Goal: Task Accomplishment & Management: Use online tool/utility

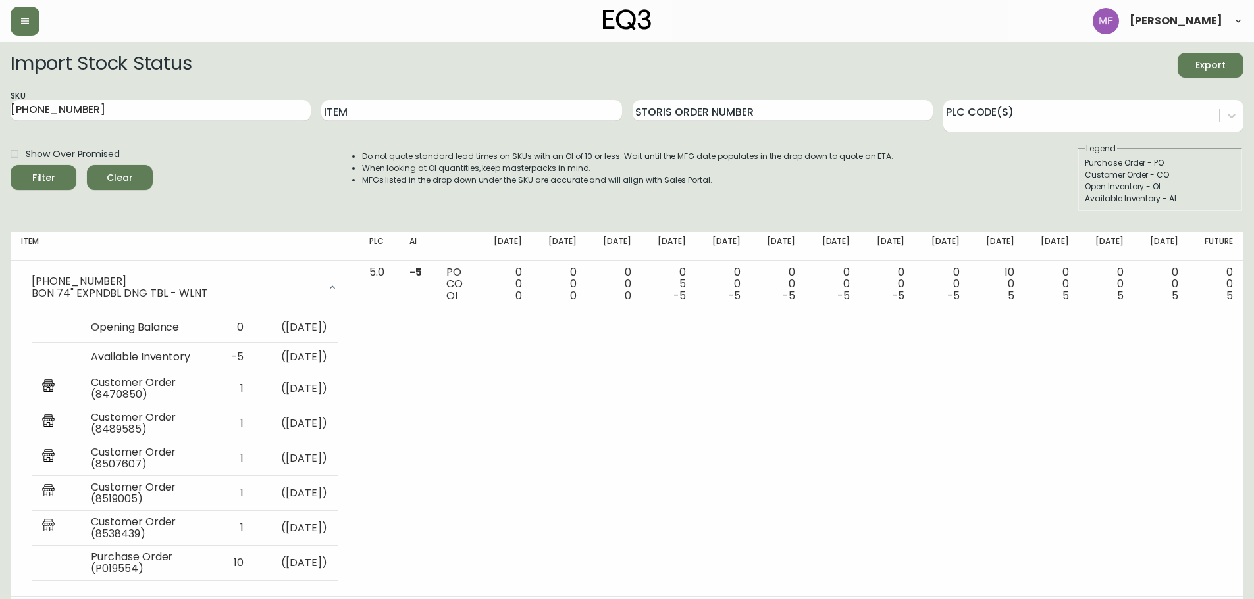
scroll to position [27, 0]
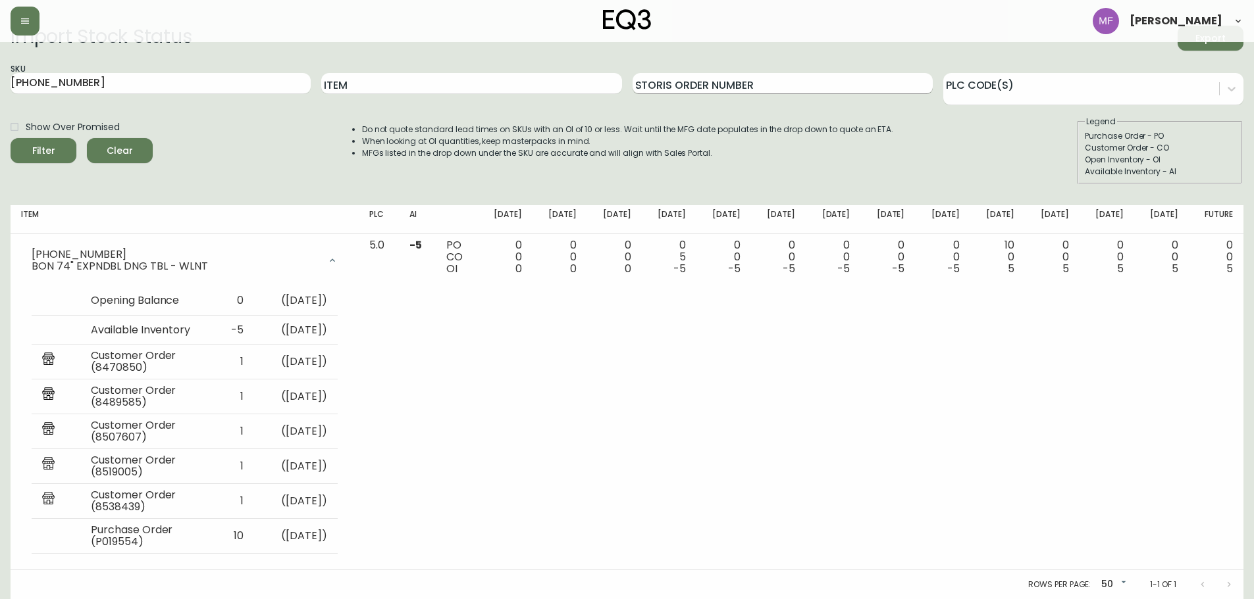
click at [719, 85] on input "Storis Order Number" at bounding box center [782, 83] width 300 height 21
click at [123, 143] on span "Clear" at bounding box center [119, 151] width 45 height 16
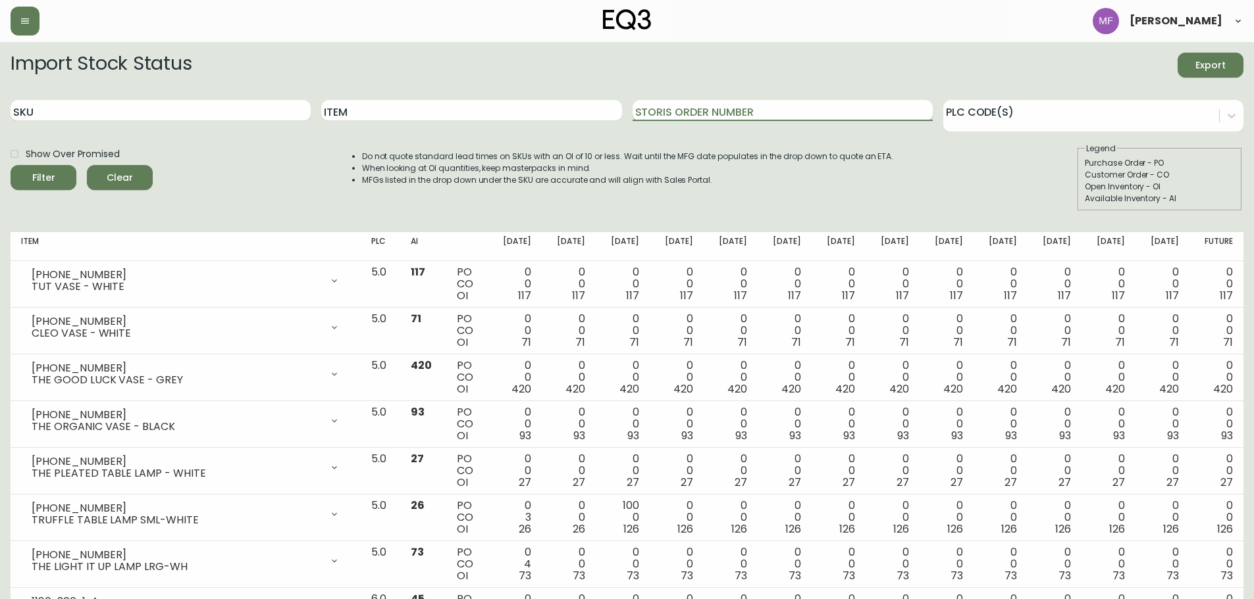
click at [707, 104] on input "Storis Order Number" at bounding box center [782, 110] width 300 height 21
paste input "1061917684"
type input "1061917684"
click at [11, 165] on button "Filter" at bounding box center [44, 177] width 66 height 25
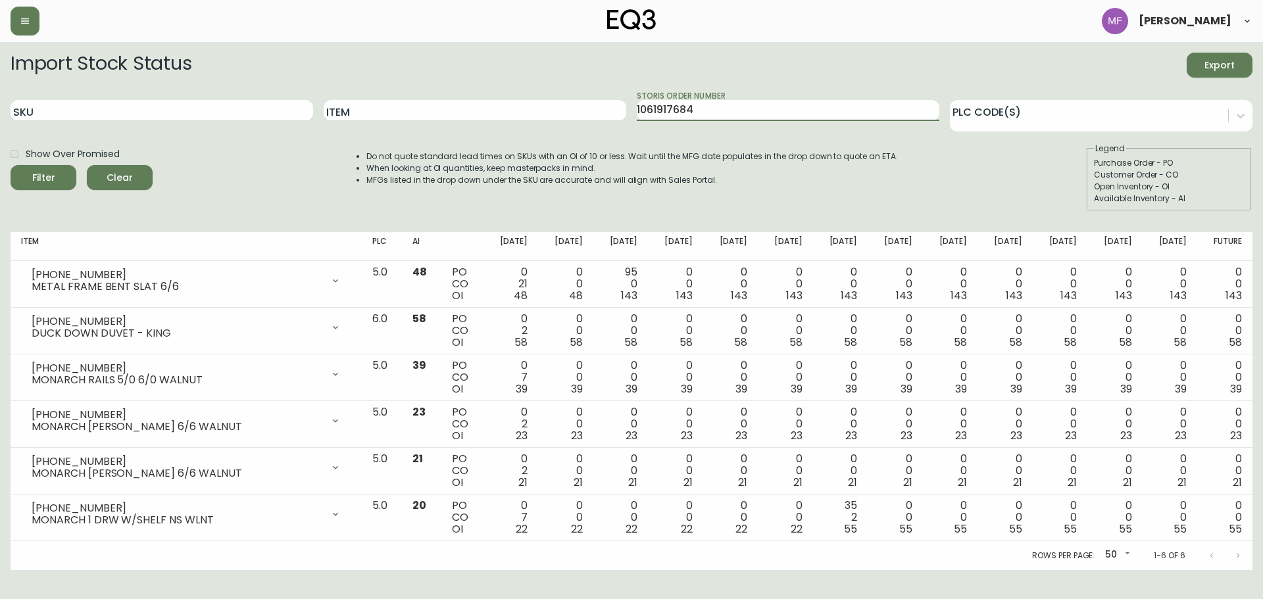
click at [99, 176] on span "Clear" at bounding box center [119, 178] width 45 height 16
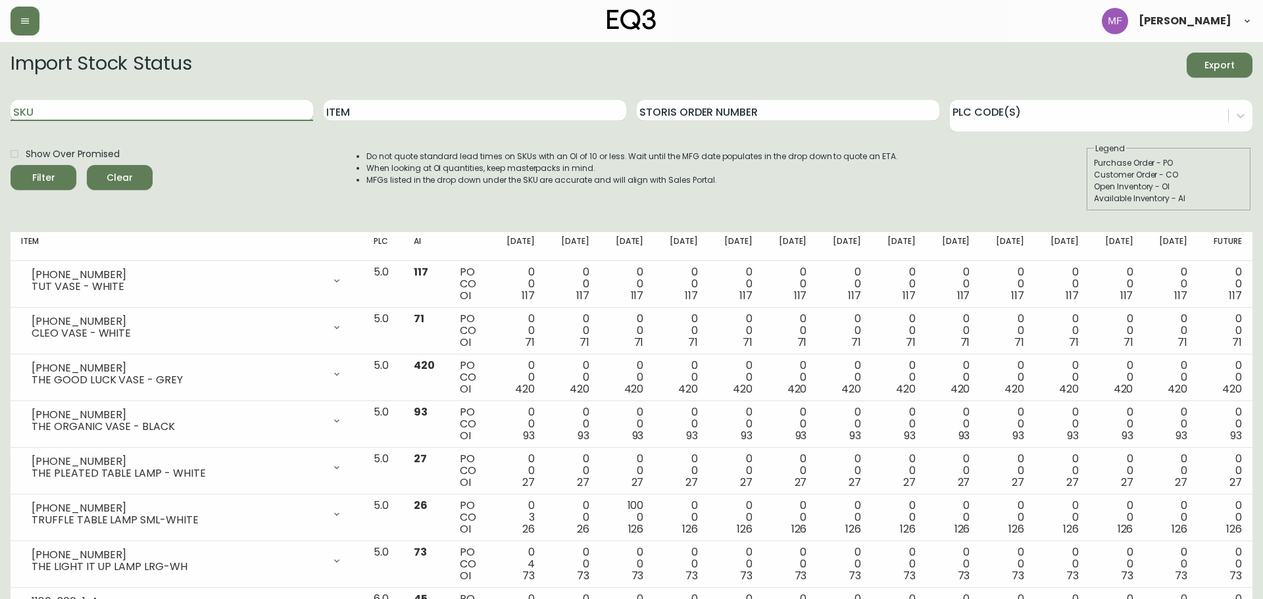
click at [53, 109] on input "SKU" at bounding box center [162, 110] width 303 height 21
paste input "[PHONE_NUMBER]"
click at [11, 165] on button "Filter" at bounding box center [44, 177] width 66 height 25
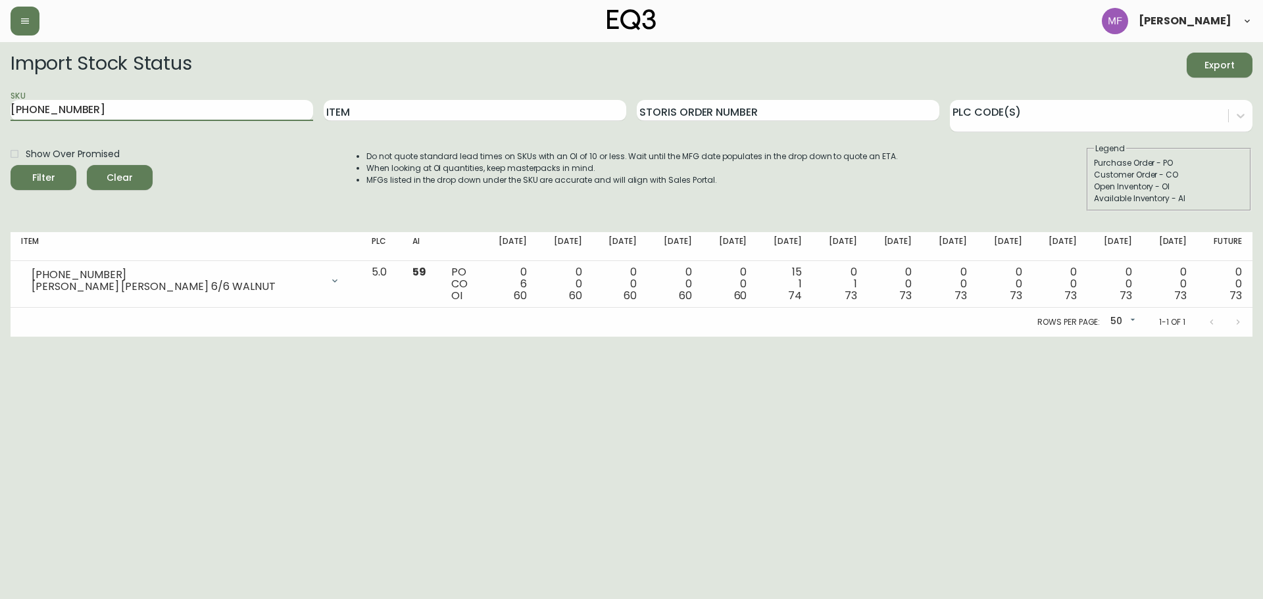
drag, startPoint x: 81, startPoint y: 113, endPoint x: -7, endPoint y: 113, distance: 87.5
click at [0, 113] on html "[PERSON_NAME] Import Stock Status Export SKU [PHONE_NUMBER] Item Storis Order N…" at bounding box center [631, 168] width 1263 height 337
paste input "1"
click at [11, 165] on button "Filter" at bounding box center [44, 177] width 66 height 25
drag, startPoint x: 74, startPoint y: 111, endPoint x: -31, endPoint y: 106, distance: 105.4
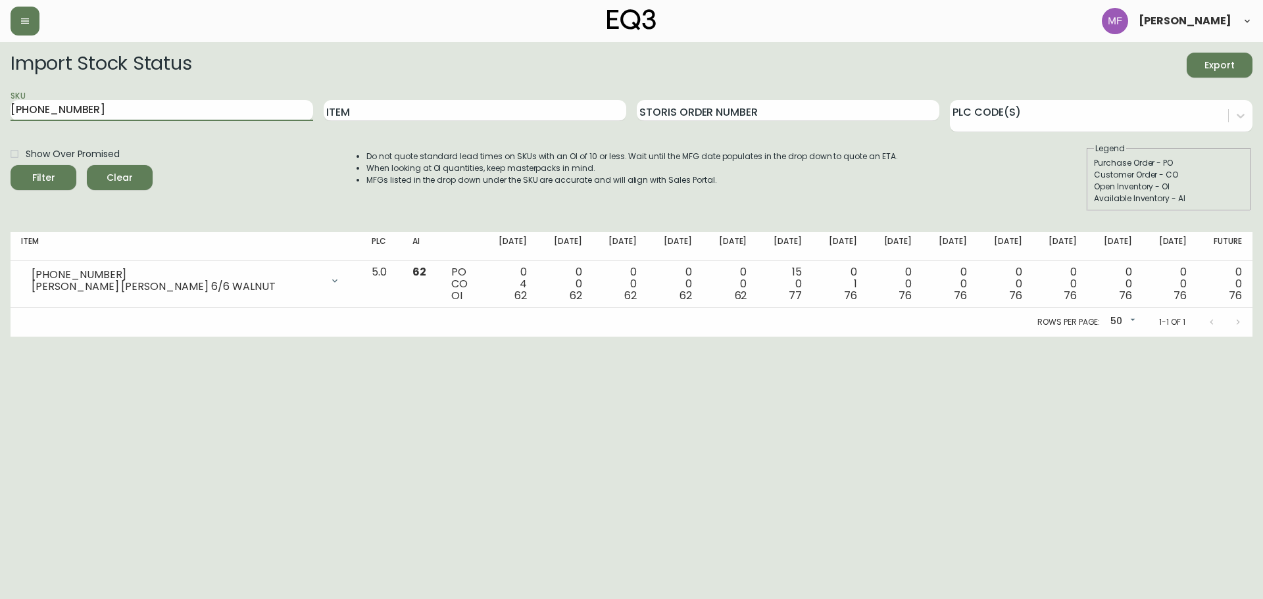
click at [0, 106] on html "[PERSON_NAME] Import Stock Status Export SKU [PHONE_NUMBER] Item Storis Order N…" at bounding box center [631, 168] width 1263 height 337
paste input "05"
click at [11, 165] on button "Filter" at bounding box center [44, 177] width 66 height 25
drag, startPoint x: 118, startPoint y: 111, endPoint x: -6, endPoint y: 126, distance: 124.7
click at [0, 126] on html "[PERSON_NAME] Import Stock Status Export SKU [PHONE_NUMBER] Item Storis Order N…" at bounding box center [631, 168] width 1263 height 337
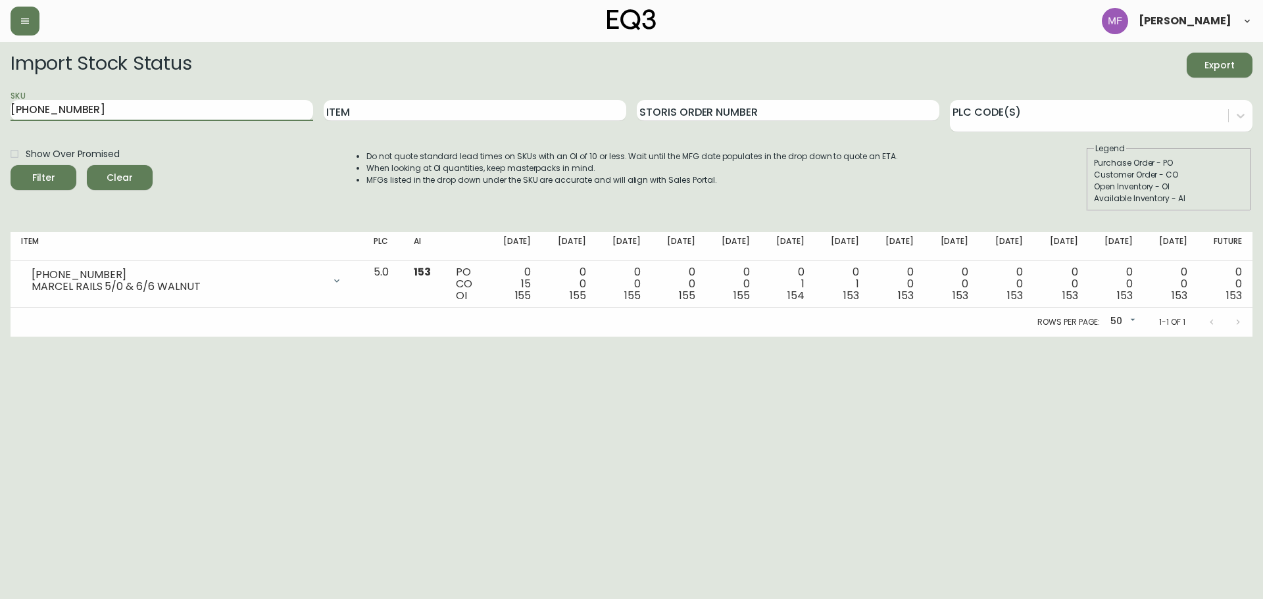
paste input "[PHONE_NUMBER]"
type input "[PHONE_NUMBER]"
click at [11, 165] on button "Filter" at bounding box center [44, 177] width 66 height 25
